Goal: Ask a question

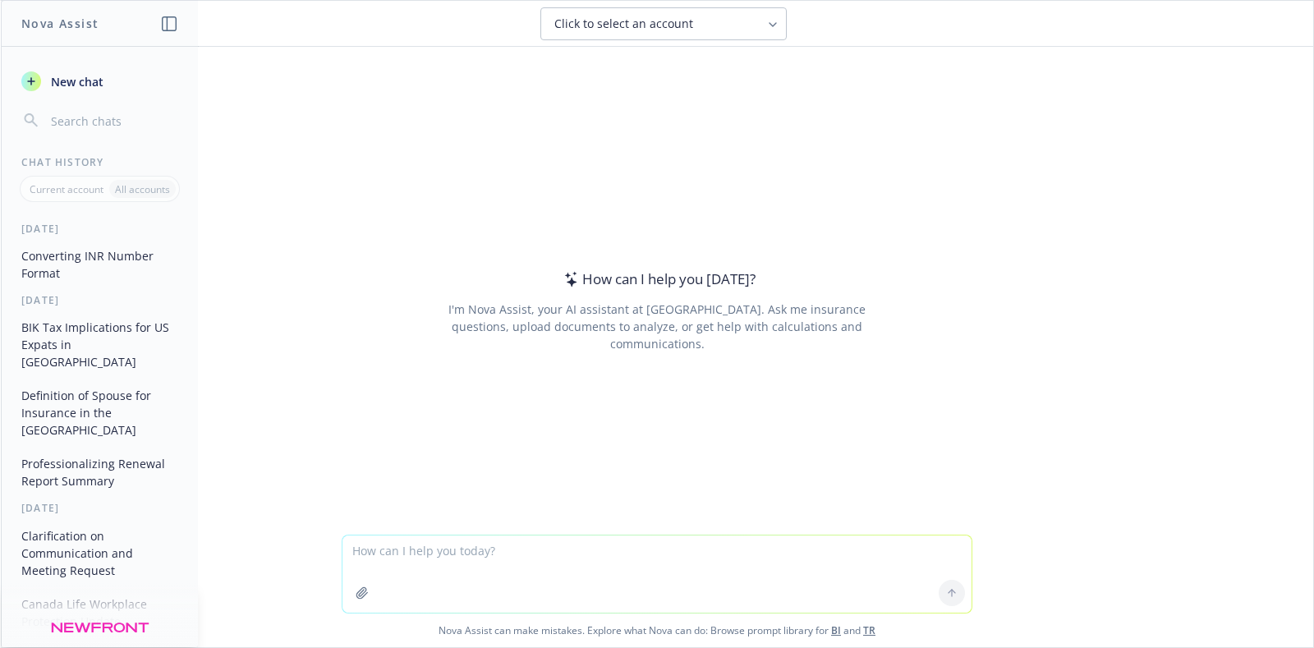
click at [387, 563] on textarea at bounding box center [656, 573] width 629 height 77
type textarea "H"
type textarea "In [GEOGRAPHIC_DATA] how soon do insurance benefits begin once you are hired?"
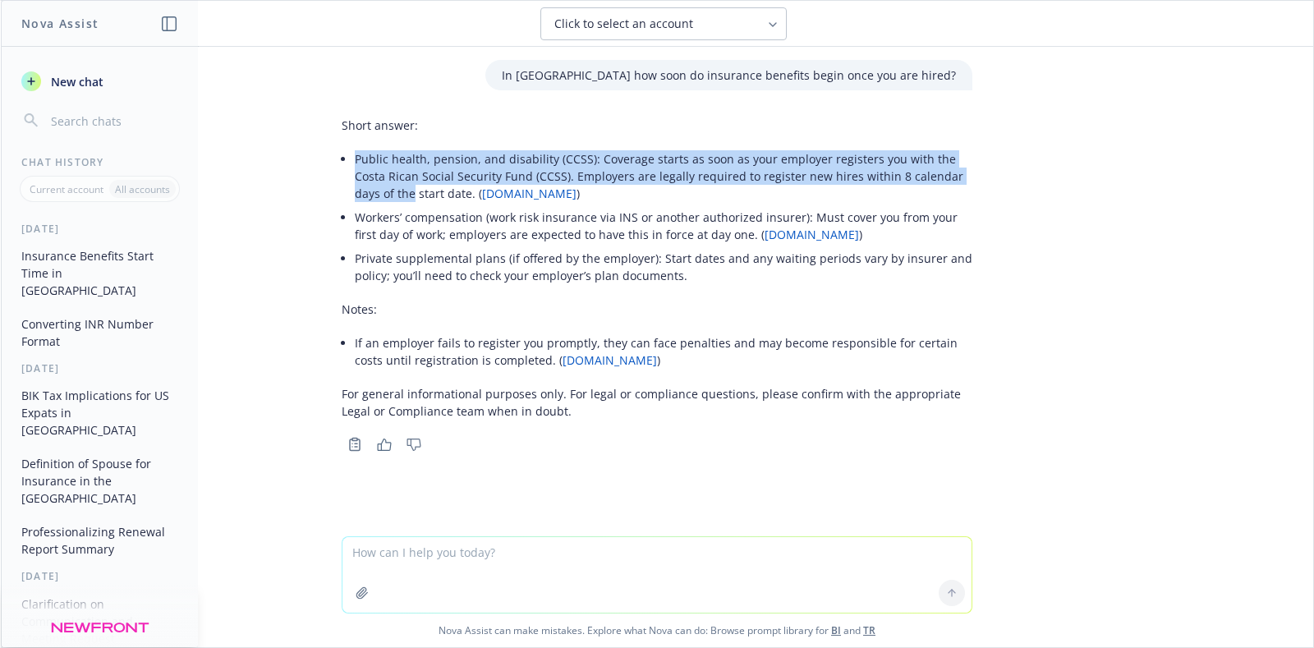
drag, startPoint x: 962, startPoint y: 172, endPoint x: 668, endPoint y: 160, distance: 294.2
click at [636, 131] on div "Short answer: Public health, pension, and disability (CCSS): Coverage starts as…" at bounding box center [657, 268] width 631 height 316
click at [669, 161] on li "Public health, pension, and disability (CCSS): Coverage starts as soon as your …" at bounding box center [663, 176] width 617 height 58
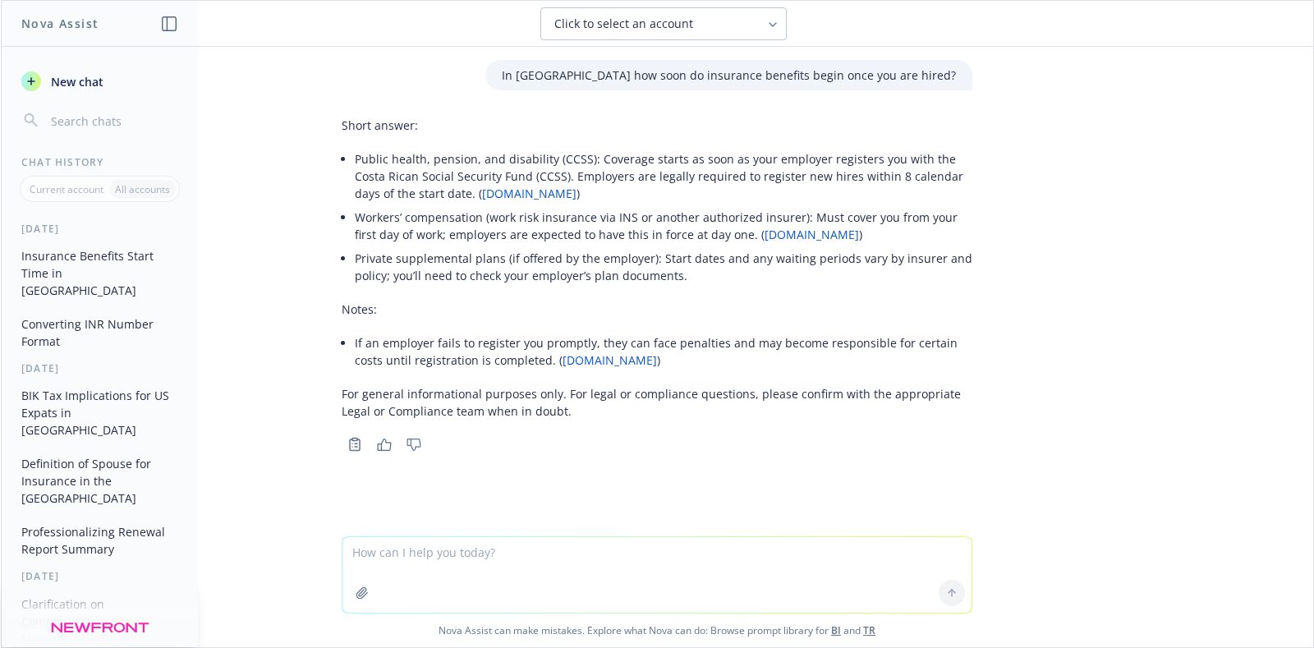
click at [647, 166] on li "Public health, pension, and disability (CCSS): Coverage starts as soon as your …" at bounding box center [663, 176] width 617 height 58
